Goal: Task Accomplishment & Management: Manage account settings

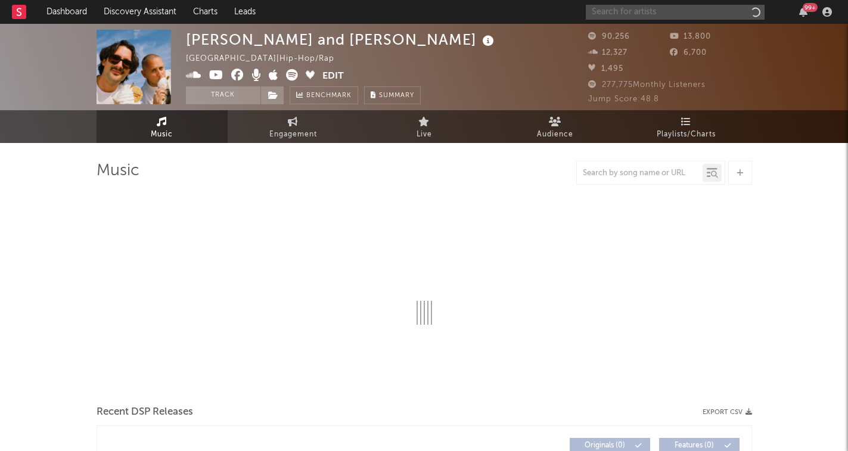
click at [647, 14] on input "text" at bounding box center [675, 12] width 179 height 15
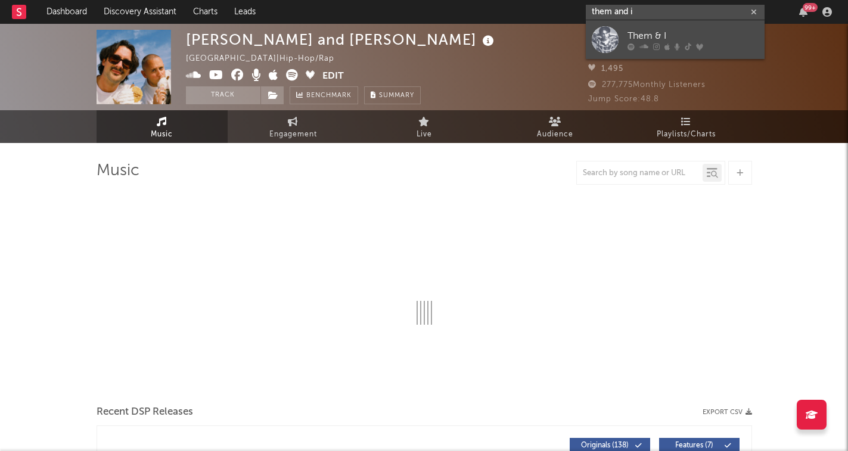
type input "them and i"
click at [648, 42] on div "Them & I" at bounding box center [692, 36] width 131 height 14
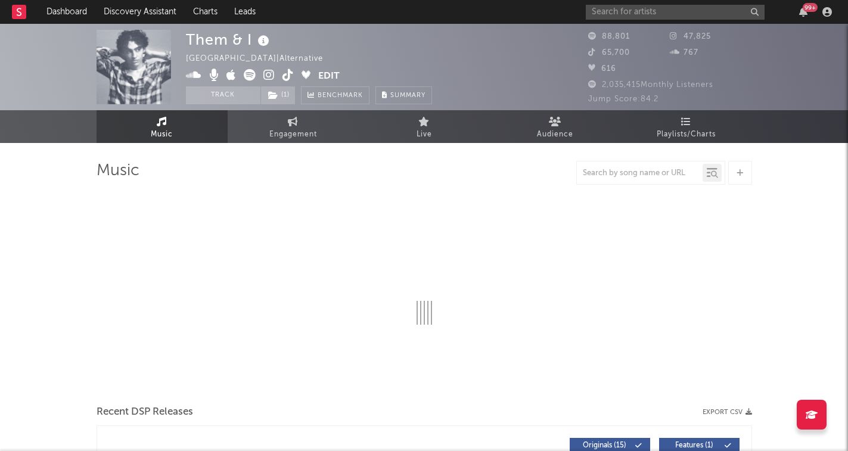
select select "6m"
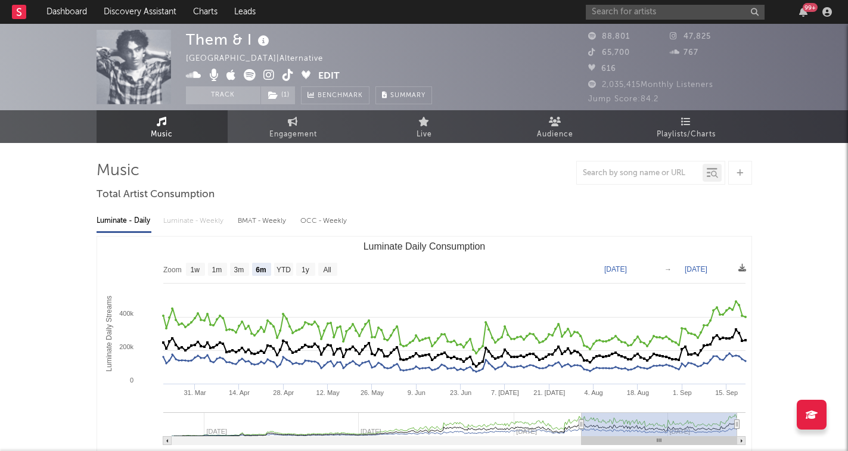
select select "6m"
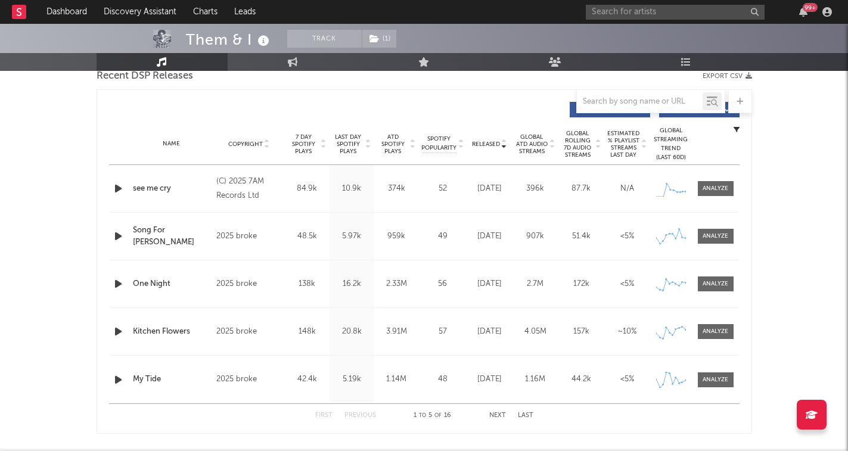
scroll to position [431, 0]
click at [501, 413] on button "Next" at bounding box center [497, 415] width 17 height 7
click at [503, 413] on button "Next" at bounding box center [497, 415] width 17 height 7
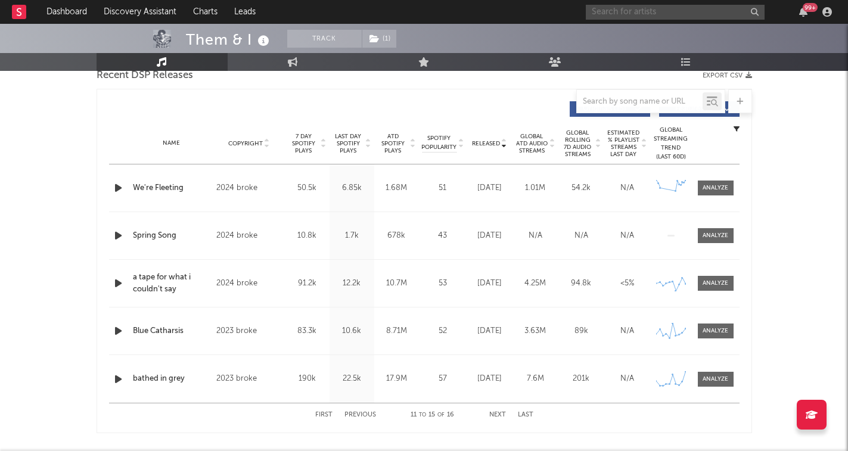
click at [627, 14] on input "text" at bounding box center [675, 12] width 179 height 15
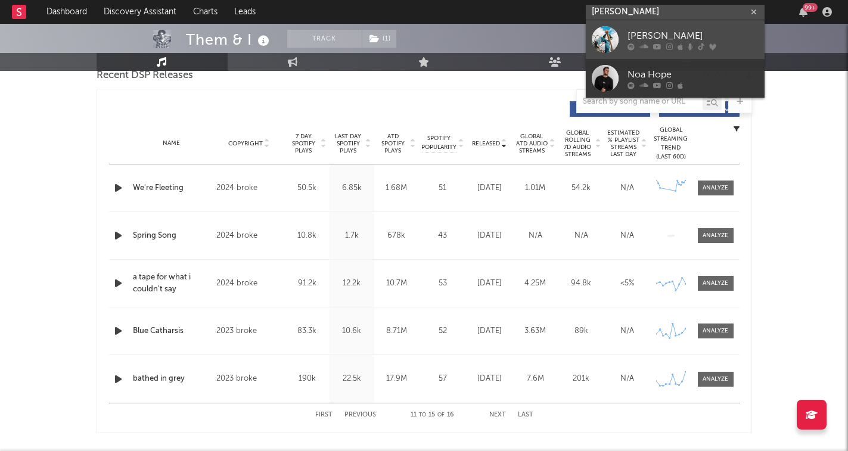
type input "[PERSON_NAME]"
click at [629, 34] on div "[PERSON_NAME]" at bounding box center [692, 36] width 131 height 14
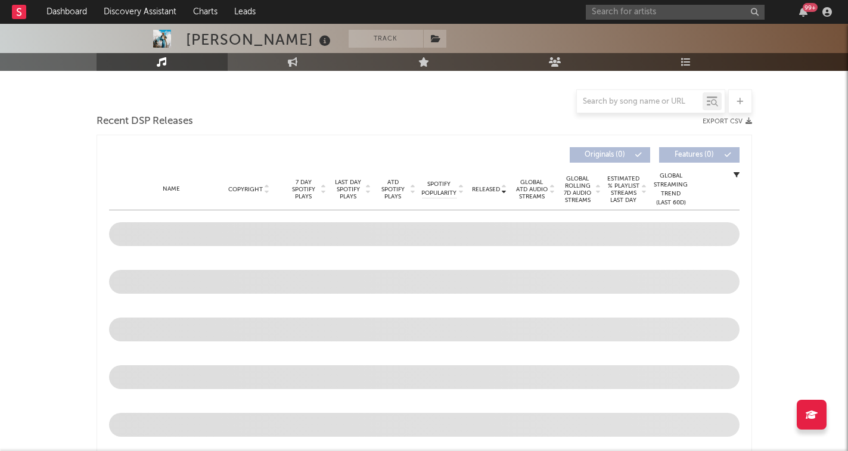
scroll to position [294, 0]
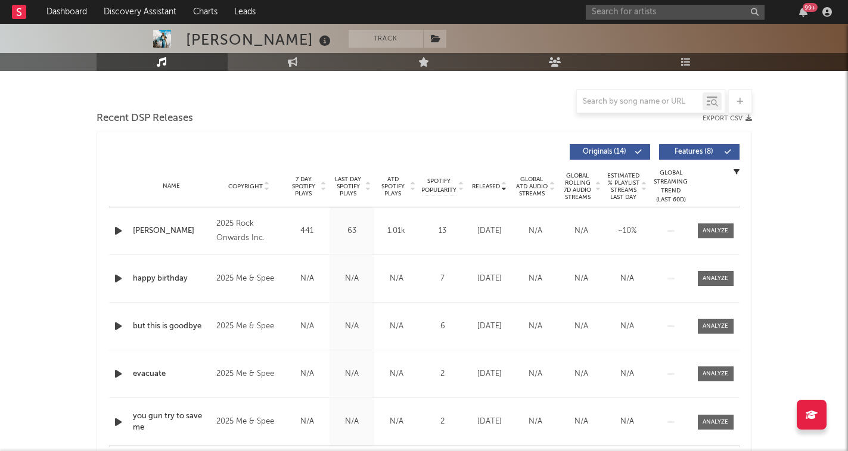
select select "6m"
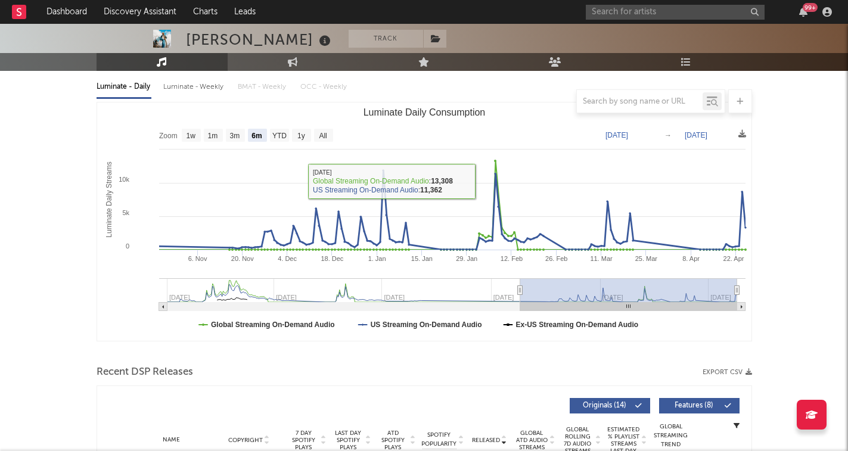
scroll to position [130, 0]
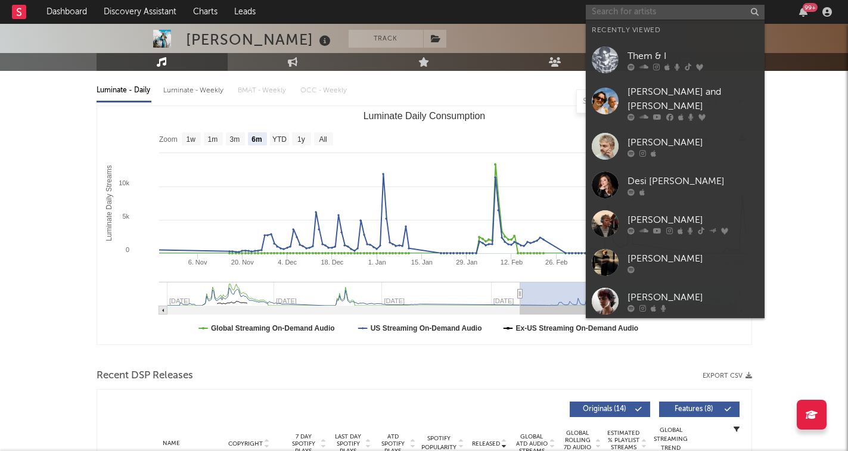
click at [636, 13] on input "text" at bounding box center [675, 12] width 179 height 15
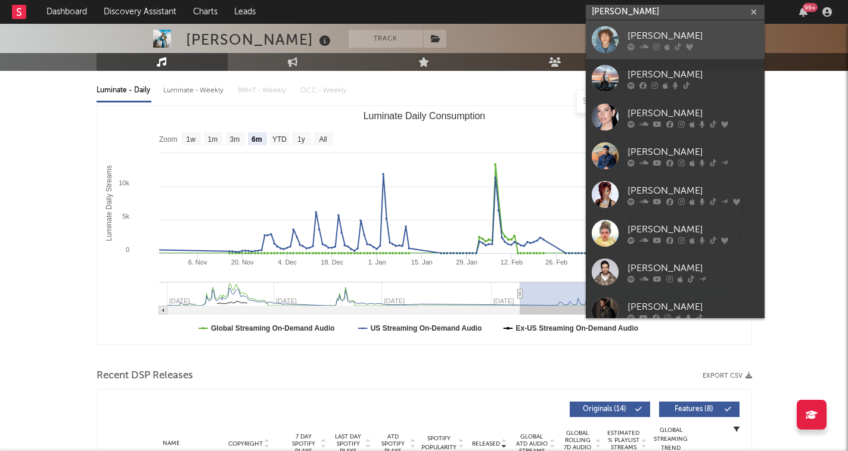
type input "[PERSON_NAME]"
click at [660, 29] on div "[PERSON_NAME]" at bounding box center [692, 36] width 131 height 14
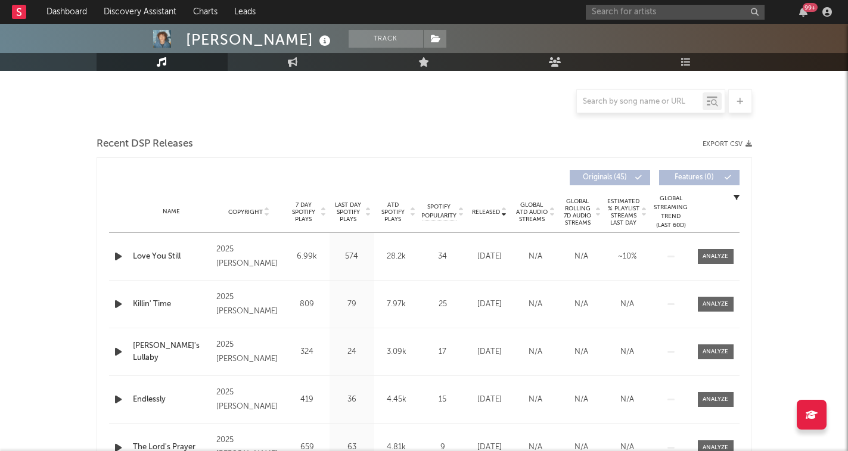
scroll to position [313, 0]
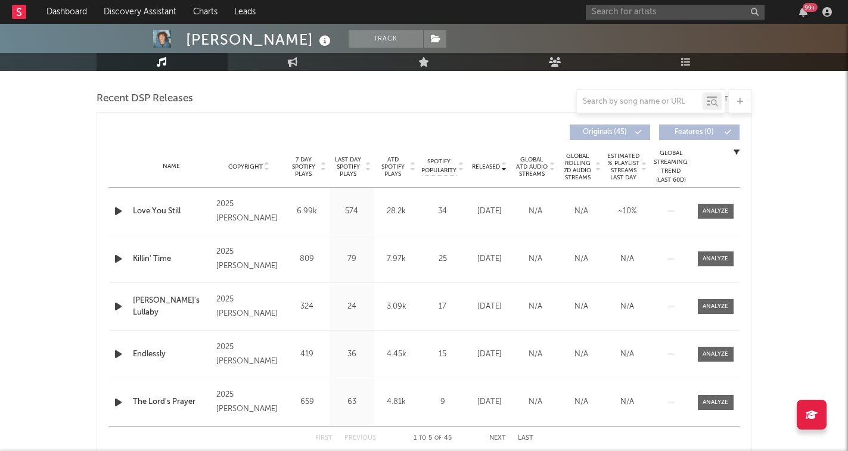
select select "6m"
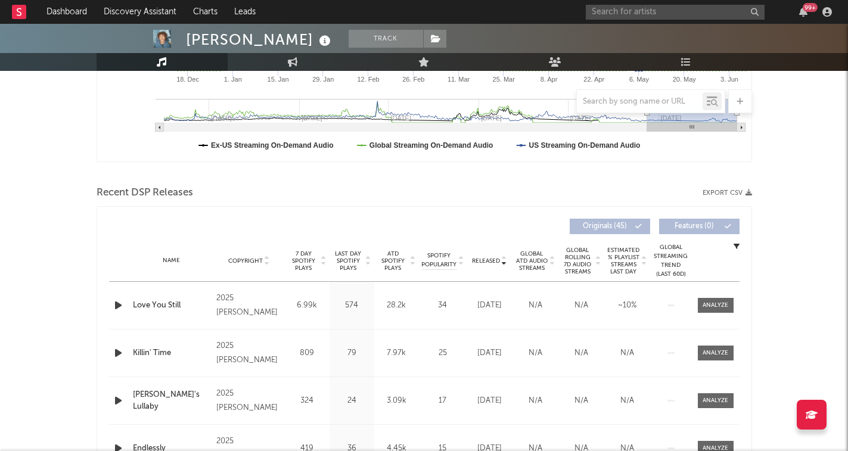
click at [119, 307] on icon "button" at bounding box center [118, 305] width 13 height 15
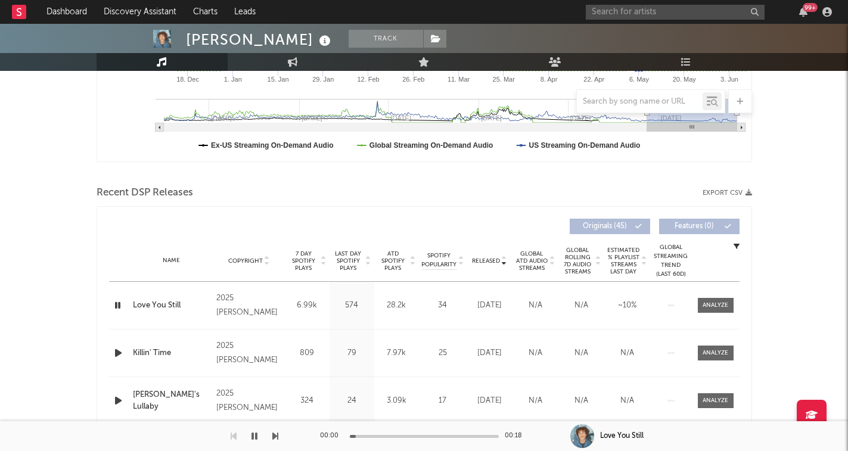
click at [121, 306] on icon "button" at bounding box center [117, 305] width 11 height 15
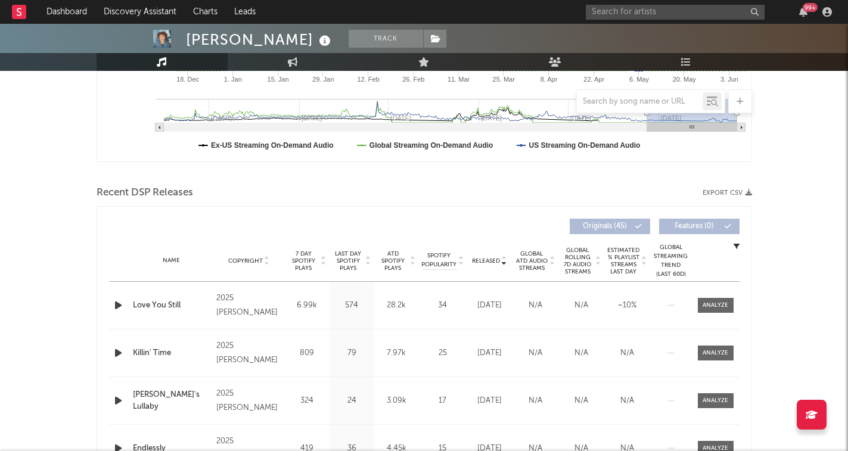
drag, startPoint x: 713, startPoint y: 17, endPoint x: 118, endPoint y: 305, distance: 661.3
click at [118, 305] on icon "button" at bounding box center [118, 305] width 13 height 15
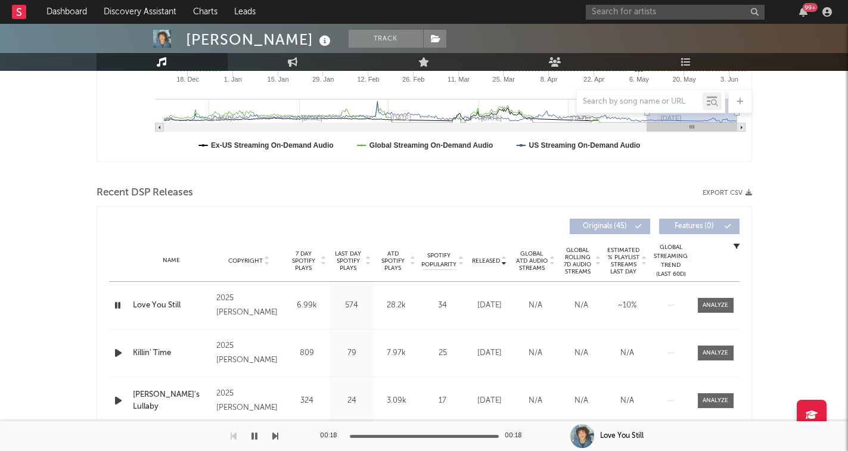
click at [122, 306] on icon "button" at bounding box center [117, 305] width 11 height 15
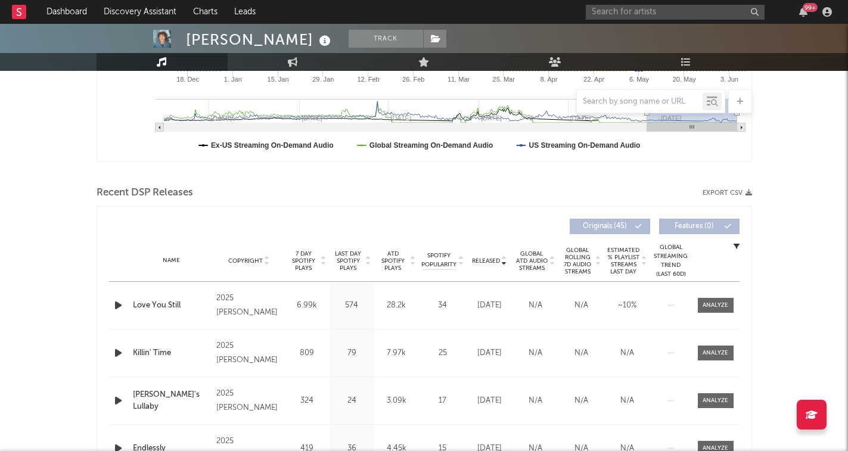
click at [122, 306] on icon "button" at bounding box center [118, 305] width 13 height 15
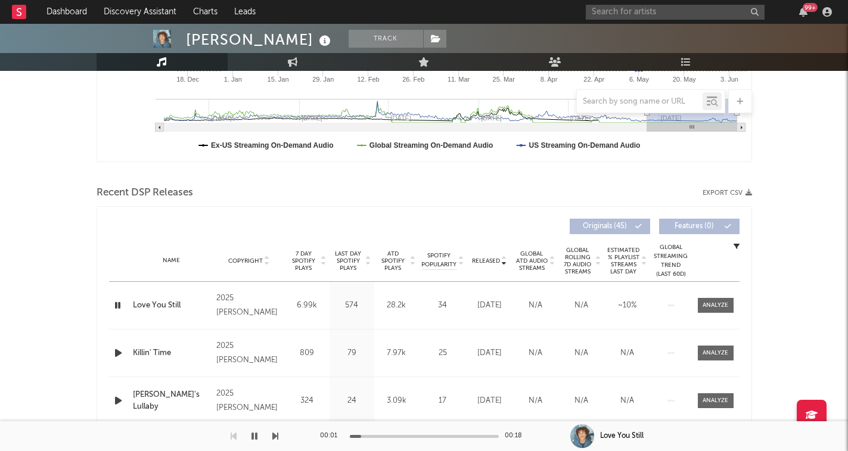
click at [504, 257] on icon at bounding box center [504, 258] width 6 height 5
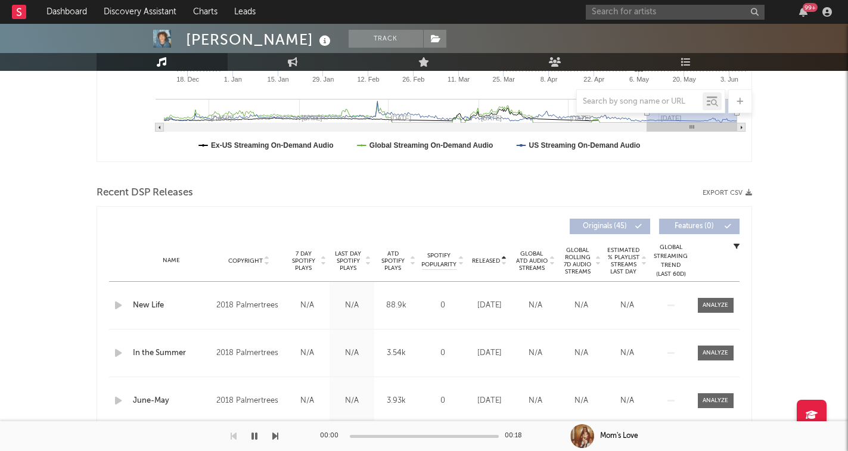
click at [506, 265] on icon at bounding box center [504, 263] width 6 height 5
click at [126, 352] on div at bounding box center [119, 353] width 15 height 15
click at [123, 352] on icon "button" at bounding box center [118, 353] width 13 height 15
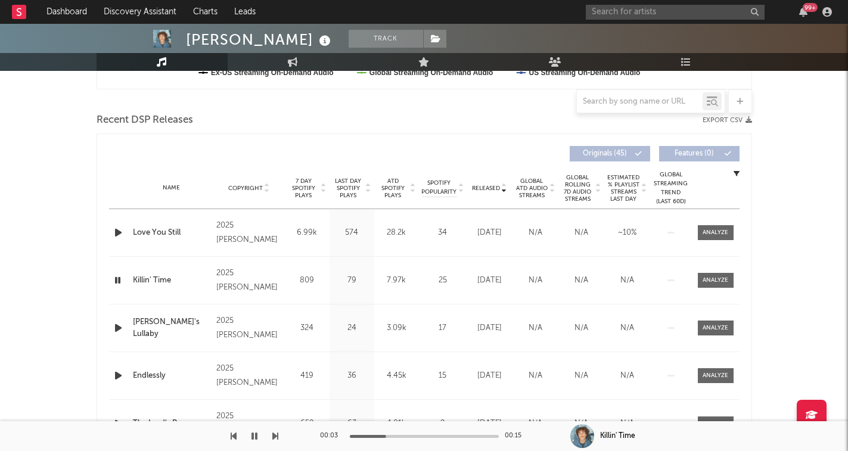
scroll to position [387, 0]
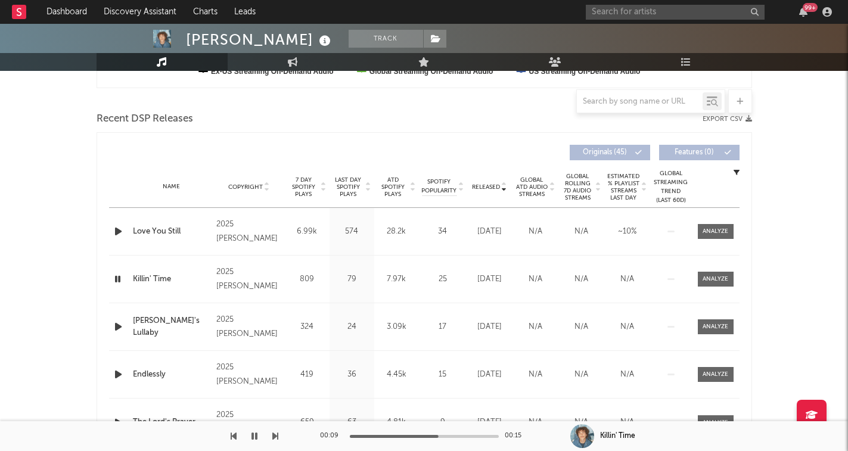
click at [122, 282] on icon "button" at bounding box center [117, 279] width 11 height 15
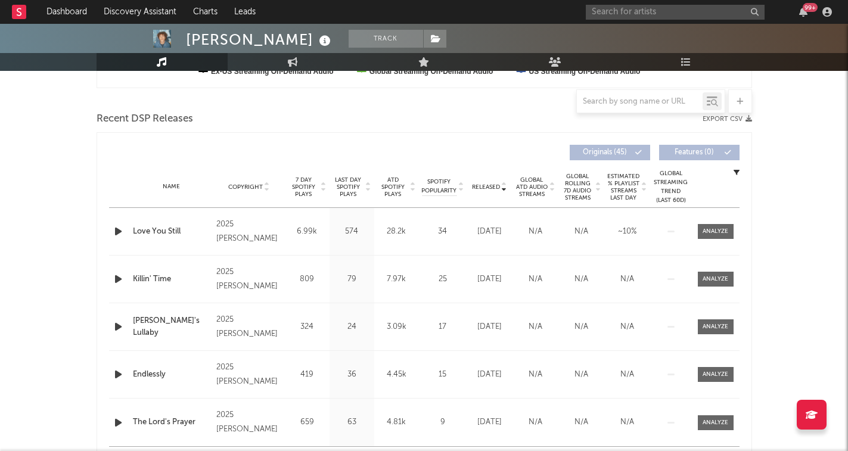
click at [122, 232] on icon "button" at bounding box center [118, 231] width 13 height 15
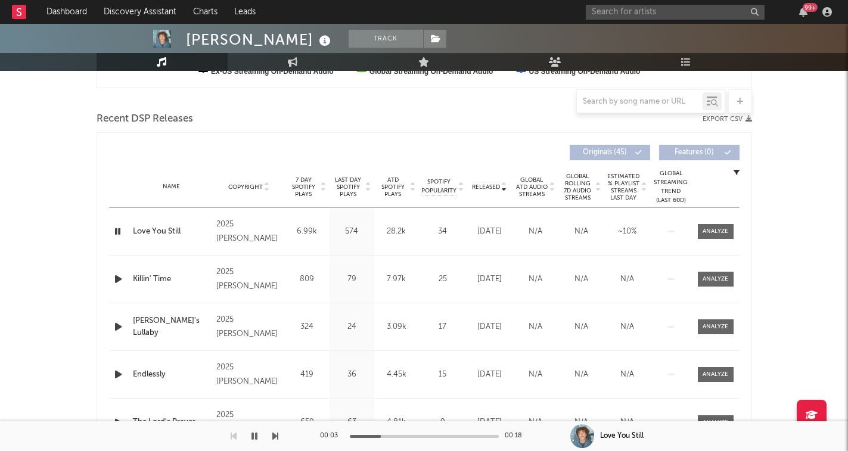
click at [122, 232] on icon "button" at bounding box center [117, 231] width 11 height 15
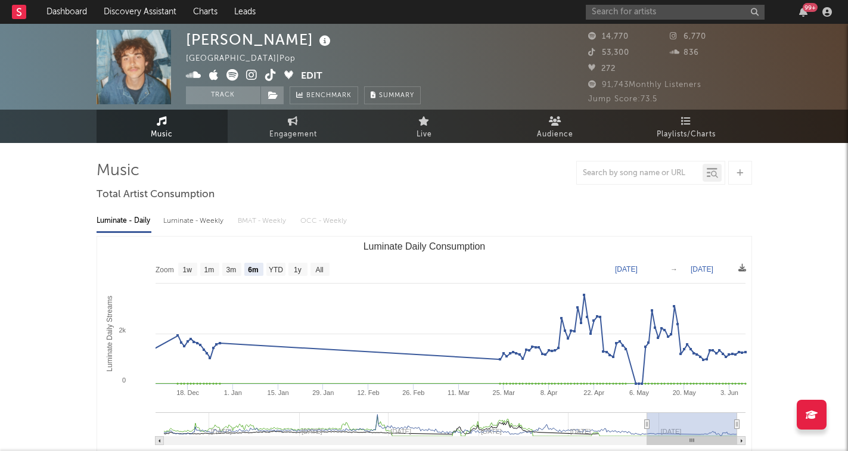
scroll to position [0, 0]
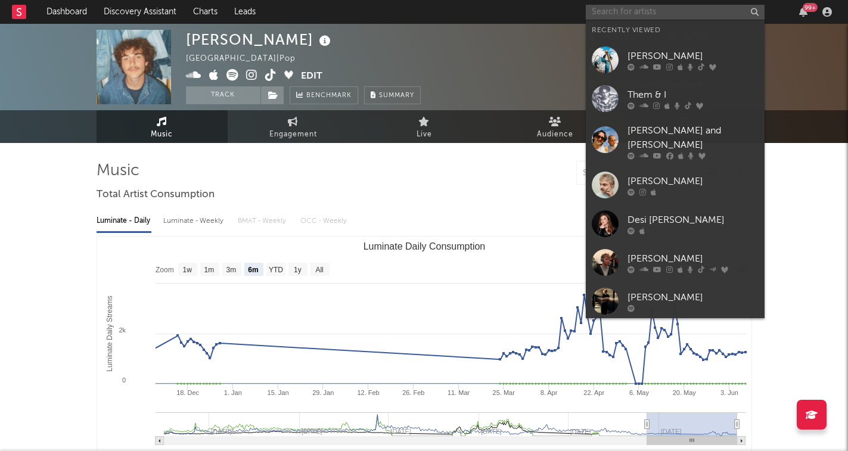
click at [623, 13] on input "text" at bounding box center [675, 12] width 179 height 15
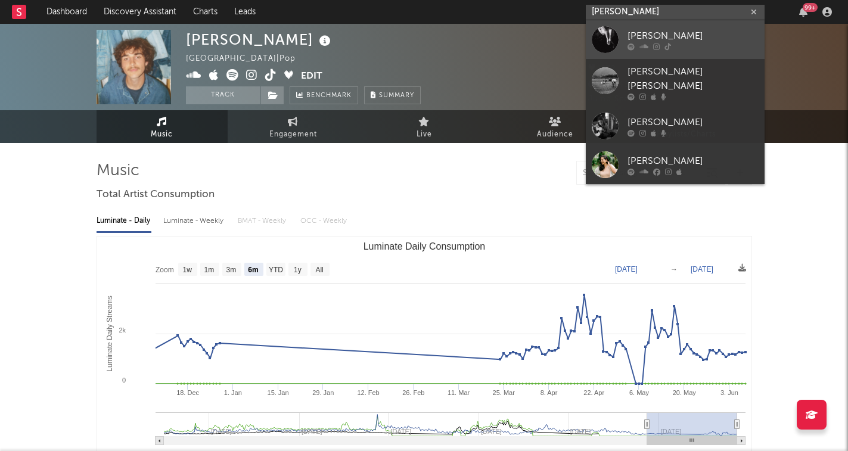
type input "[PERSON_NAME]"
click at [635, 35] on div "[PERSON_NAME]" at bounding box center [692, 36] width 131 height 14
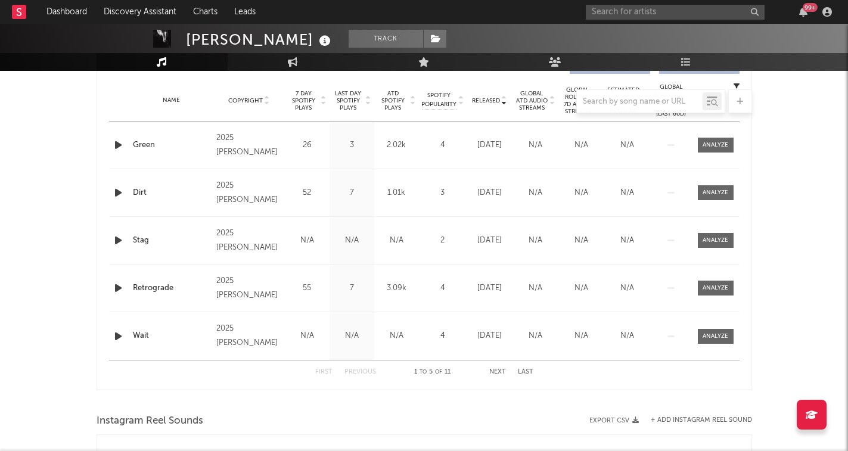
scroll to position [372, 0]
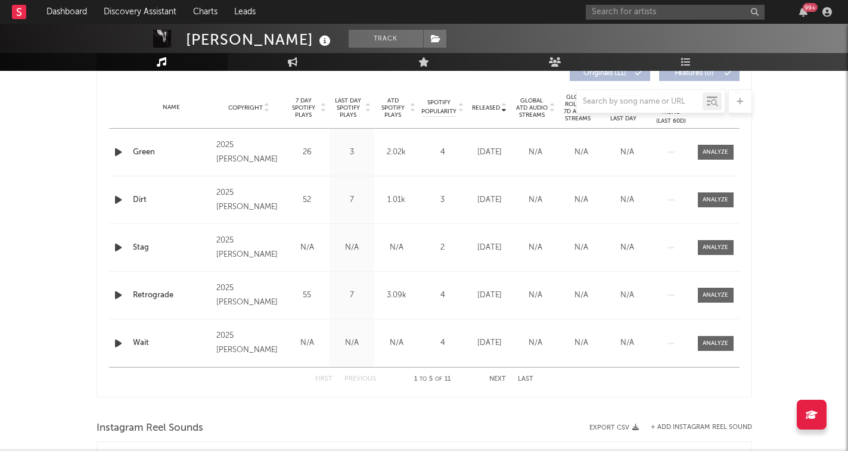
select select "6m"
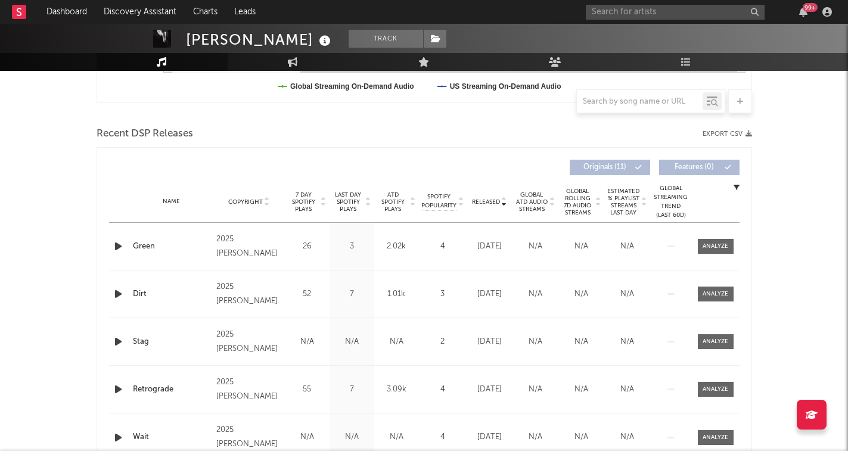
click at [118, 246] on icon "button" at bounding box center [118, 246] width 13 height 15
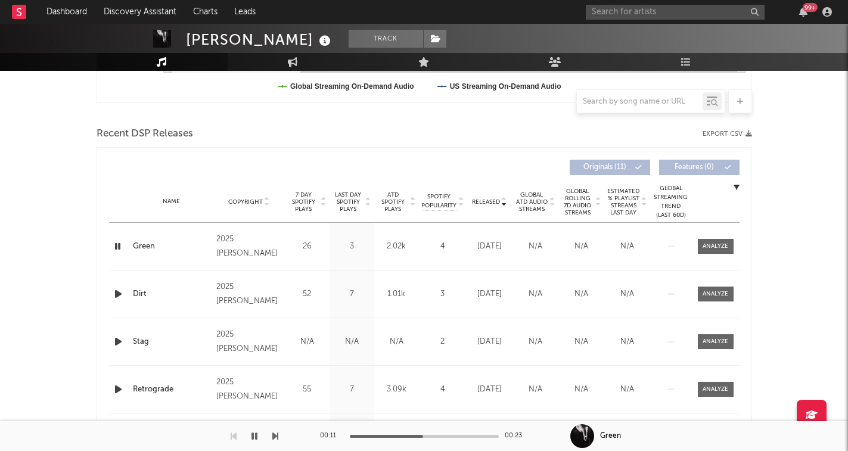
click at [505, 199] on icon at bounding box center [504, 199] width 6 height 5
click at [504, 205] on icon at bounding box center [504, 204] width 6 height 5
click at [119, 245] on icon "button" at bounding box center [117, 246] width 11 height 15
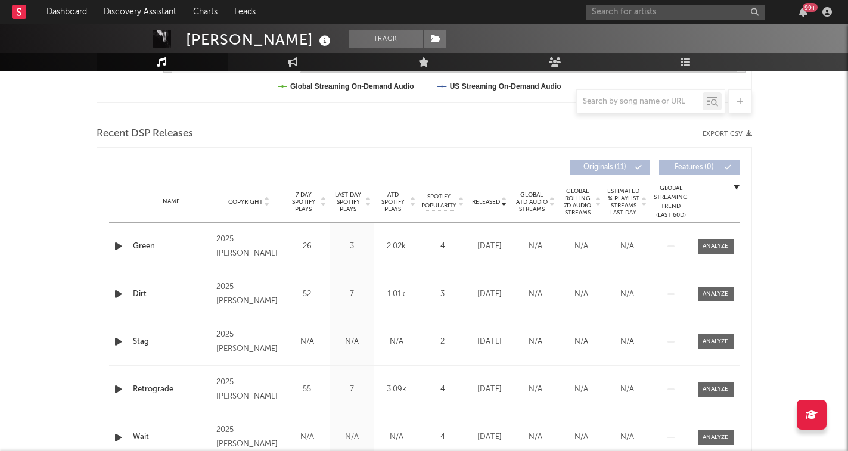
click at [119, 245] on icon "button" at bounding box center [118, 246] width 13 height 15
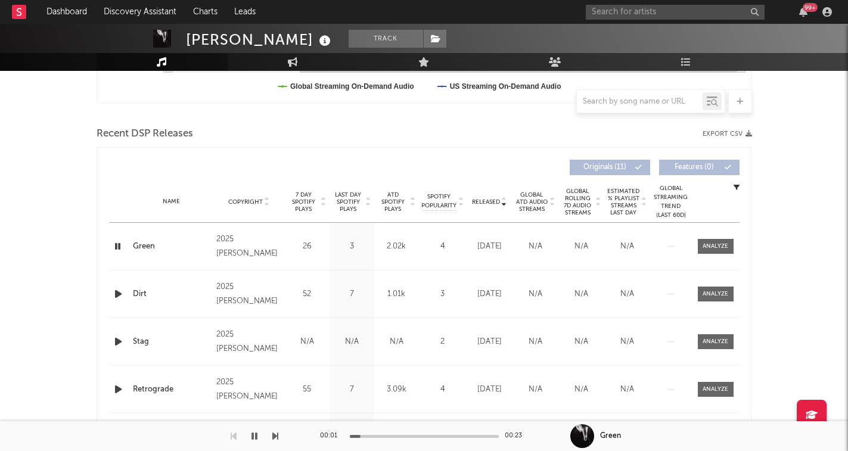
click at [272, 436] on icon "button" at bounding box center [275, 436] width 6 height 10
click at [276, 437] on icon "button" at bounding box center [275, 436] width 6 height 10
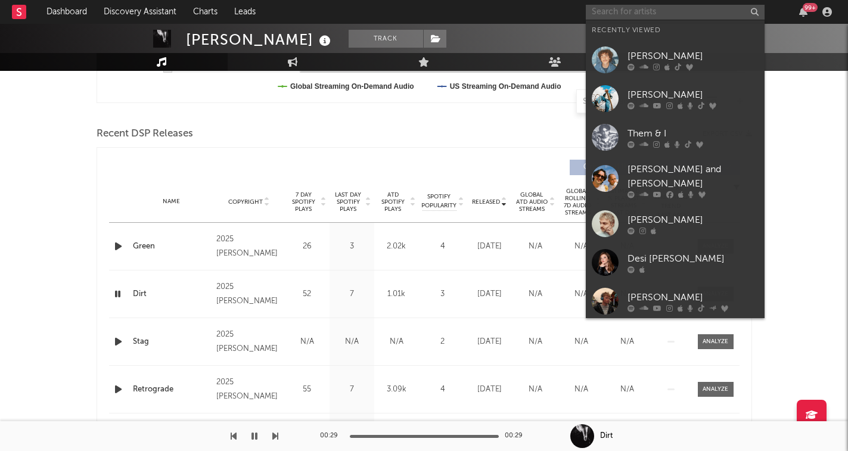
click at [628, 13] on input "text" at bounding box center [675, 12] width 179 height 15
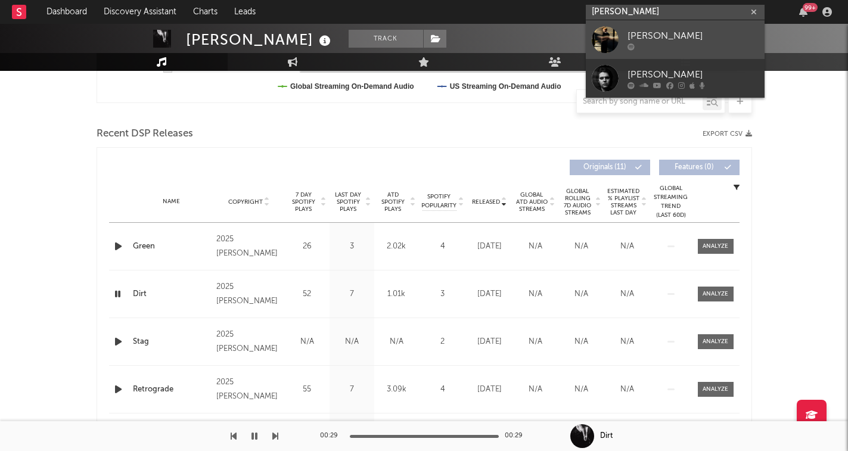
type input "[PERSON_NAME]"
click at [661, 43] on div at bounding box center [692, 46] width 131 height 7
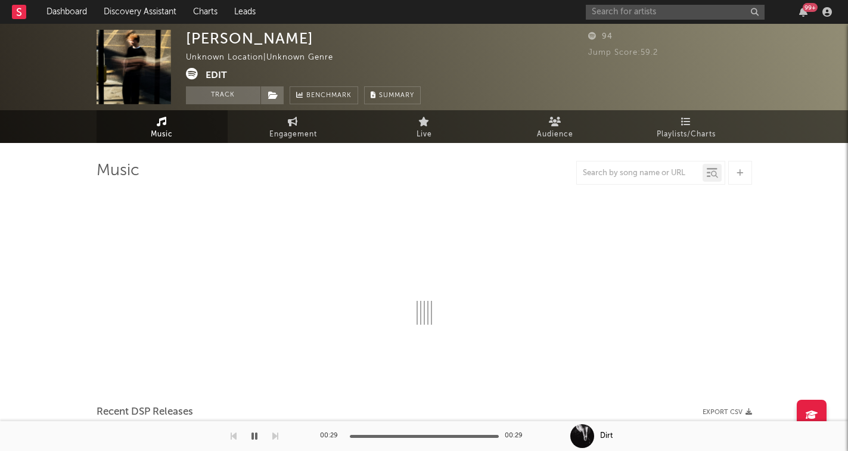
select select "1w"
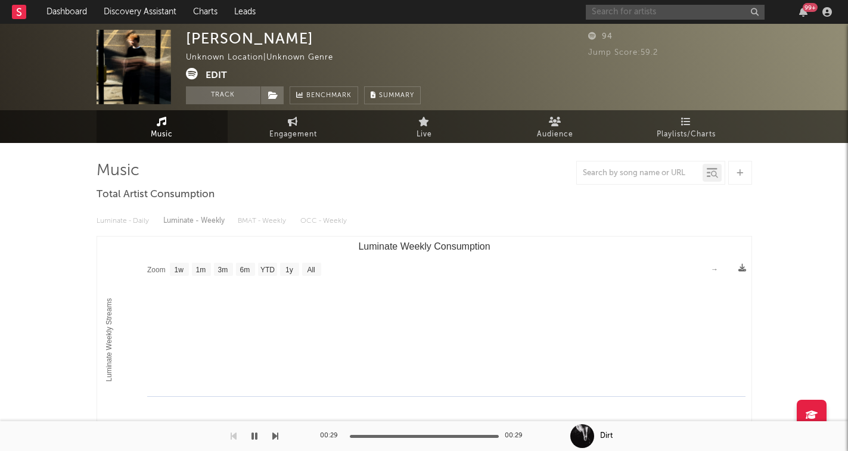
click at [676, 14] on input "text" at bounding box center [675, 12] width 179 height 15
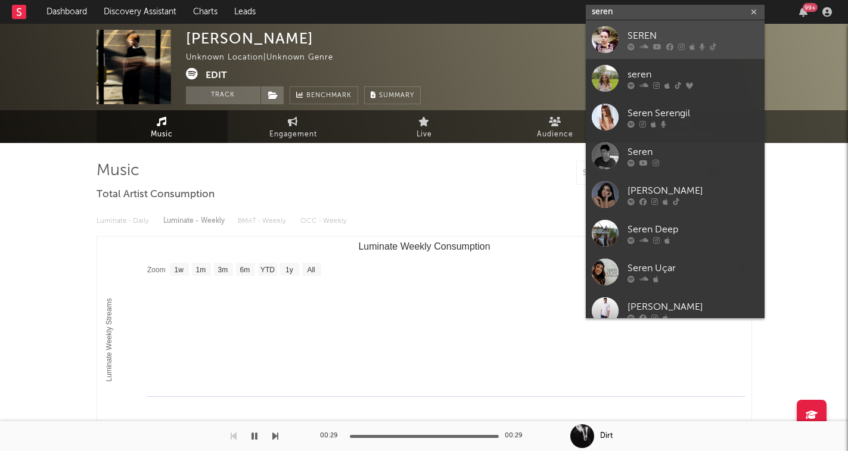
type input "seren"
click at [674, 33] on div "SEREN" at bounding box center [692, 36] width 131 height 14
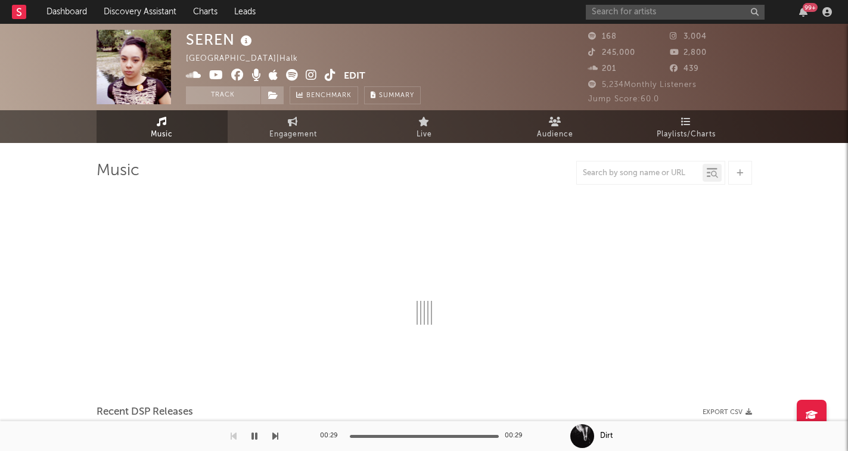
select select "1w"
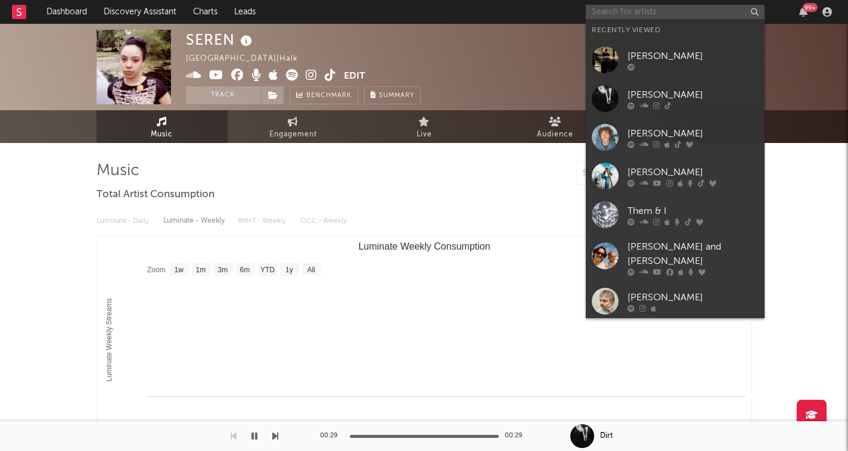
click at [681, 14] on input "text" at bounding box center [675, 12] width 179 height 15
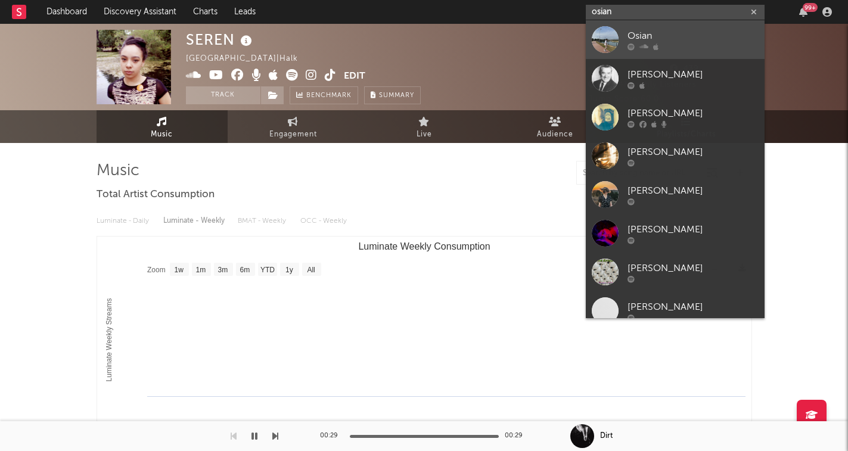
type input "osian"
click at [655, 32] on div "Osian" at bounding box center [692, 36] width 131 height 14
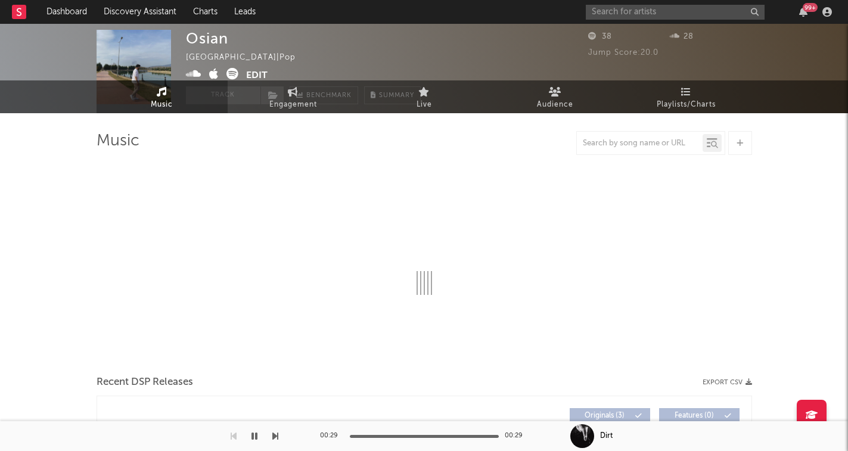
select select "1w"
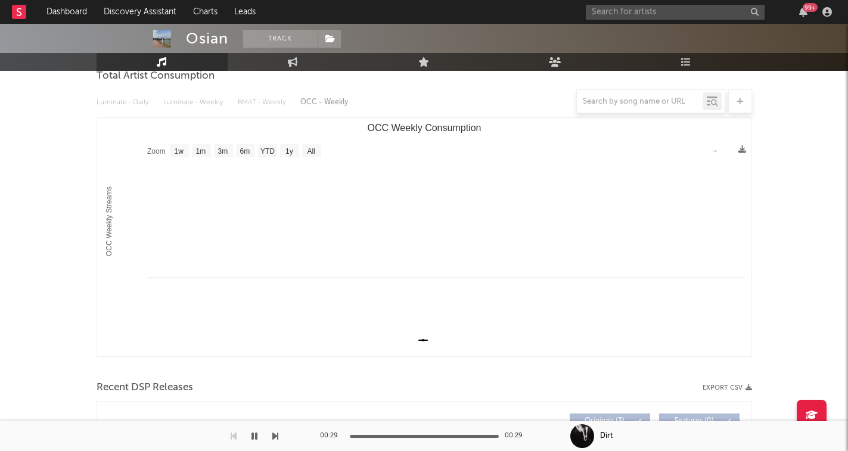
scroll to position [30, 0]
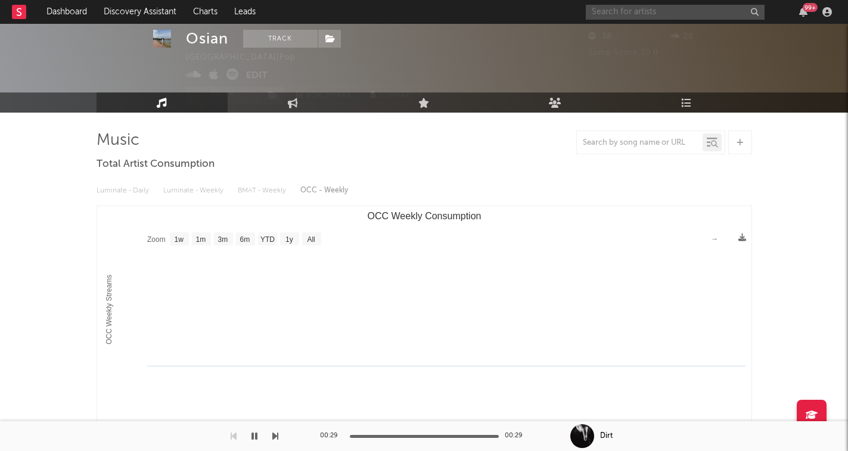
click at [641, 11] on input "text" at bounding box center [675, 12] width 179 height 15
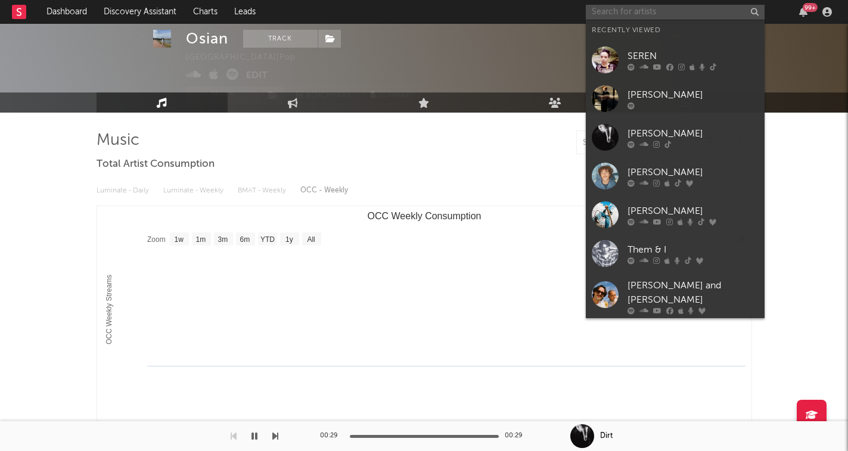
paste input "[URL][DOMAIN_NAME]"
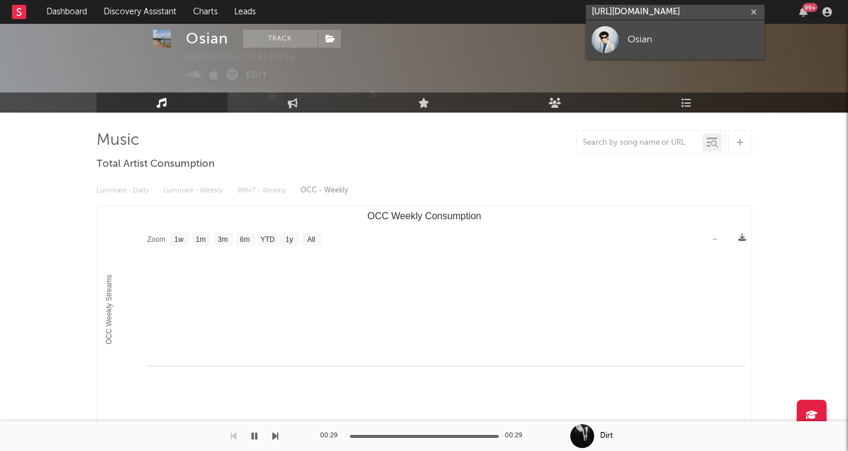
type input "[URL][DOMAIN_NAME]"
click at [642, 56] on link "Osian" at bounding box center [675, 39] width 179 height 39
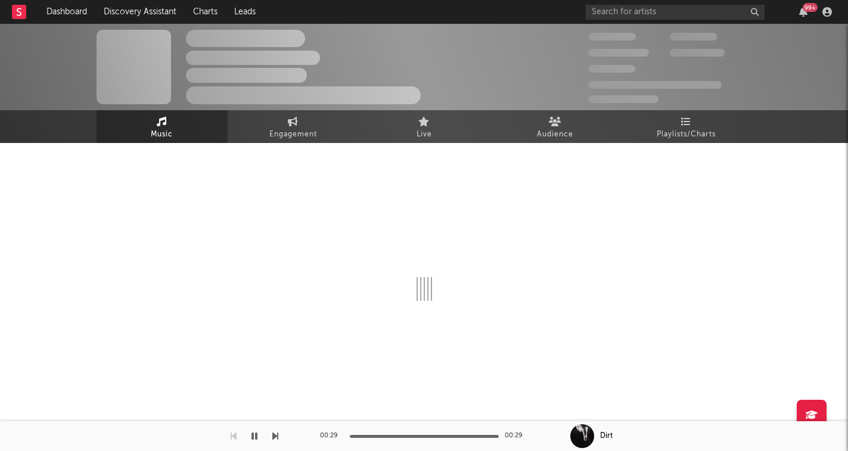
select select "1w"
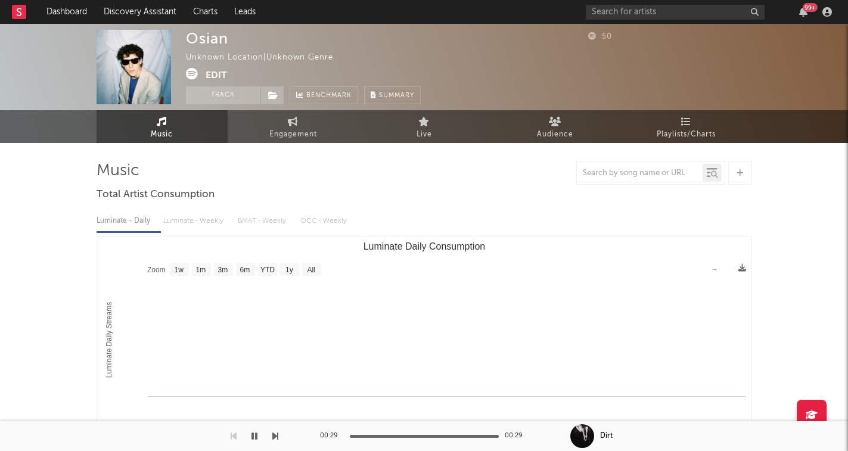
click at [225, 73] on button "Edit" at bounding box center [216, 75] width 21 height 15
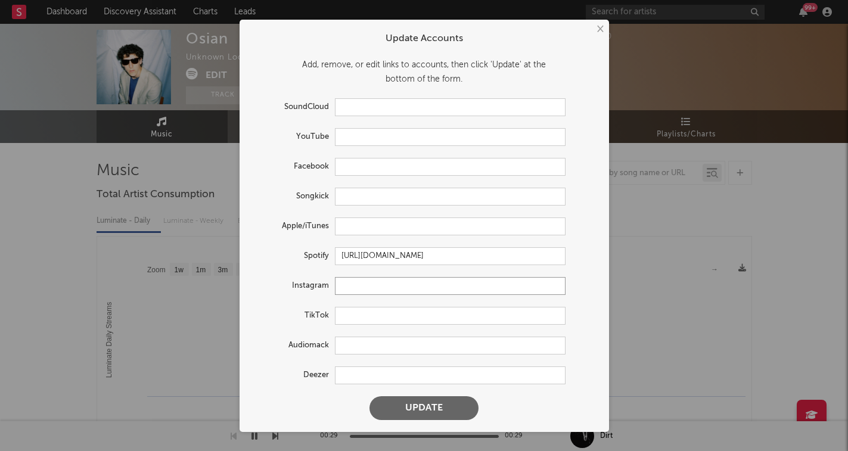
click at [378, 290] on input "text" at bounding box center [450, 286] width 231 height 18
paste input "[URL][DOMAIN_NAME]"
type input "[URL][DOMAIN_NAME]"
click at [428, 403] on button "Update" at bounding box center [423, 408] width 109 height 24
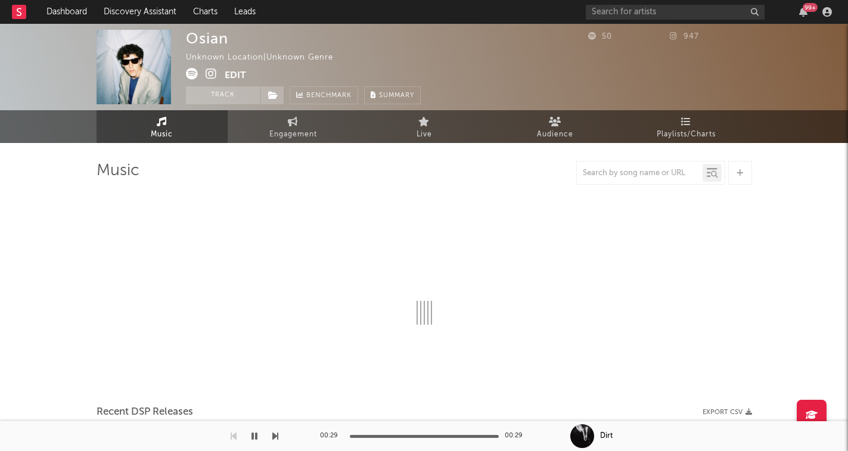
select select "1w"
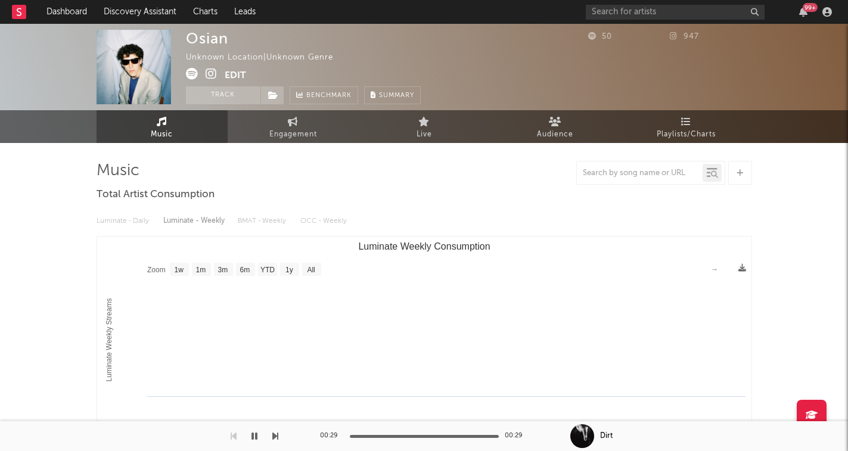
click at [250, 57] on div "Unknown Location | Unknown Genre" at bounding box center [266, 58] width 161 height 14
click at [443, 157] on div "Music Total Artist Consumption Luminate - Daily Luminate - Weekly BMAT - Weekly…" at bounding box center [424, 442] width 655 height 599
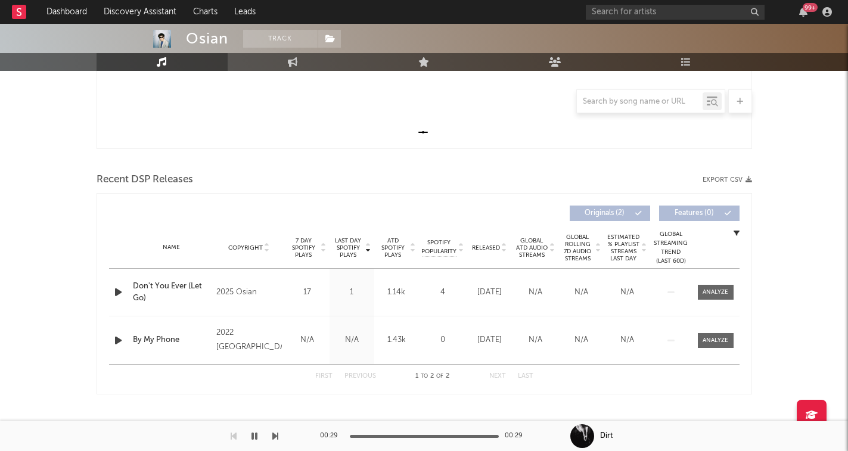
scroll to position [326, 0]
click at [123, 290] on icon "button" at bounding box center [118, 292] width 13 height 15
click at [117, 298] on icon "button" at bounding box center [117, 292] width 11 height 15
